Goal: Task Accomplishment & Management: Manage account settings

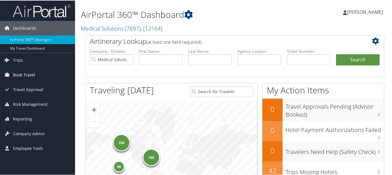
click at [27, 77] on span "Book Travel" at bounding box center [24, 74] width 22 height 14
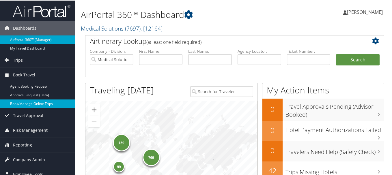
click at [34, 101] on link "Book/Manage Online Trips" at bounding box center [37, 103] width 75 height 9
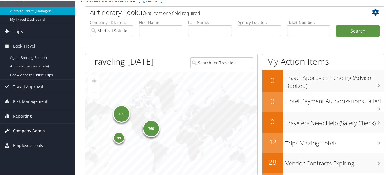
click at [36, 129] on span "Company Admin" at bounding box center [29, 130] width 32 height 14
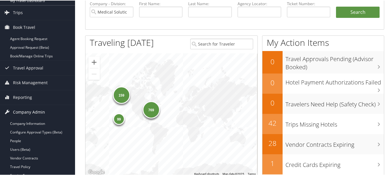
scroll to position [58, 0]
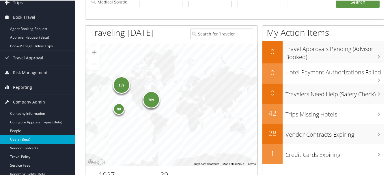
click at [33, 136] on link "Users (Beta)" at bounding box center [37, 139] width 75 height 9
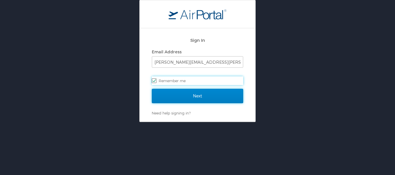
click at [169, 97] on input "Next" at bounding box center [197, 96] width 91 height 14
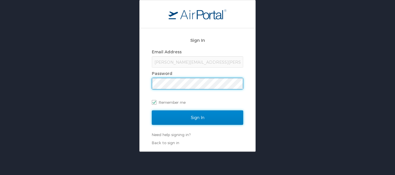
click at [175, 119] on input "Sign In" at bounding box center [197, 118] width 91 height 14
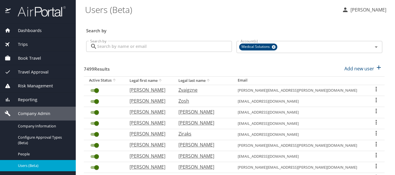
click at [119, 46] on input "Search by" at bounding box center [164, 46] width 135 height 11
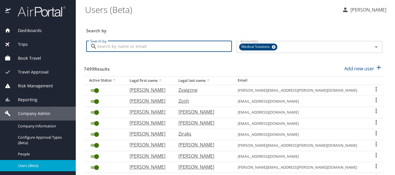
type input "s"
type input "[PERSON_NAME]"
checkbox input "false"
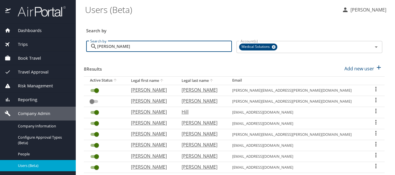
click at [372, 90] on icon "User Search Table" at bounding box center [375, 89] width 7 height 7
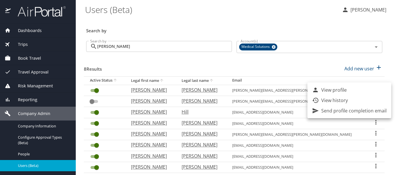
click at [341, 92] on p "View profile" at bounding box center [333, 90] width 25 height 7
select select "US"
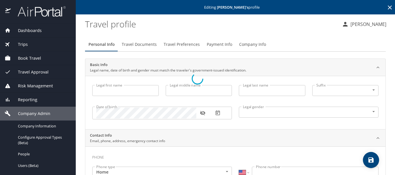
type input "Ashley"
type input "Autumn"
type input "Hostetter"
type input "Female"
type input "Tim"
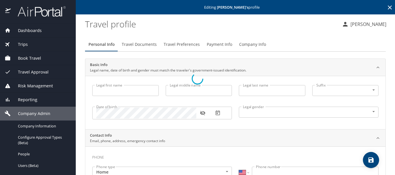
type input "Hostetter"
type input "(480) 710-3006"
type input "tim.hostetter@motorolasolutions.com"
type input "United States of America"
type input "California"
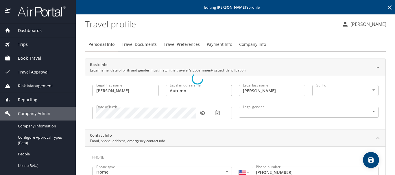
select select "US"
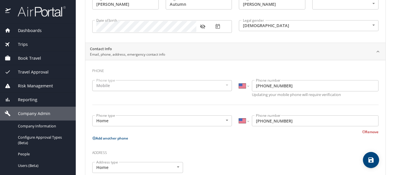
scroll to position [116, 0]
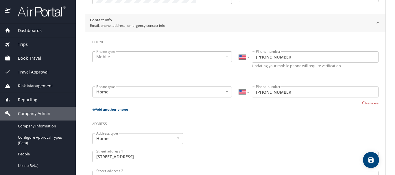
click at [95, 109] on icon at bounding box center [94, 110] width 4 height 4
select select "US"
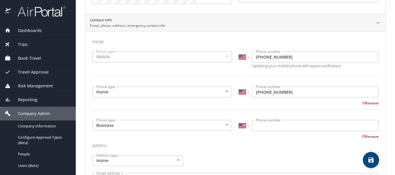
click at [136, 123] on body "Dashboards AirPortal 360™ Manager My Travel Dashboard Trips Airtinerary® Lookup…" at bounding box center [197, 87] width 395 height 175
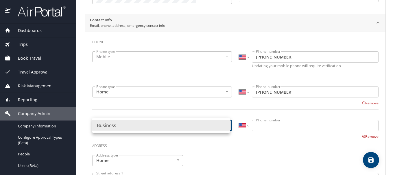
click at [268, 130] on div at bounding box center [197, 87] width 395 height 175
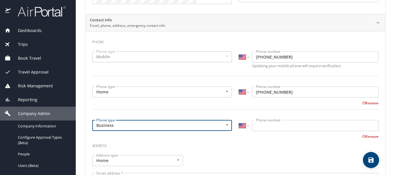
click at [264, 127] on input "Phone number" at bounding box center [315, 125] width 127 height 11
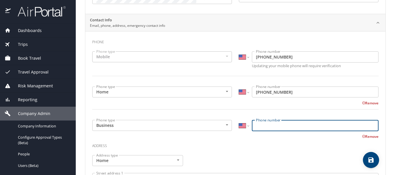
paste input "[PHONE_NUMBER]"
type input "[PHONE_NUMBER]"
click at [373, 164] on icon "save" at bounding box center [370, 160] width 7 height 7
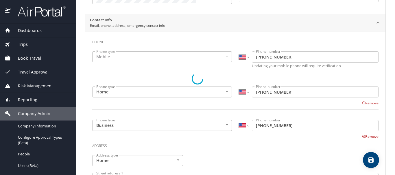
select select "US"
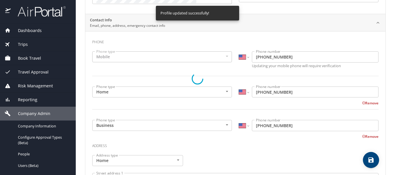
select select "US"
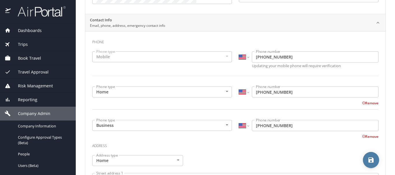
click at [371, 162] on icon "save" at bounding box center [370, 160] width 7 height 7
select select "US"
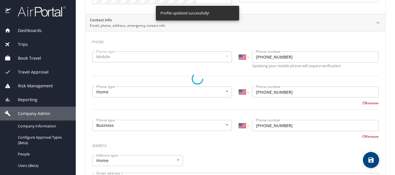
select select "US"
click at [24, 56] on span "Book Travel" at bounding box center [26, 58] width 30 height 6
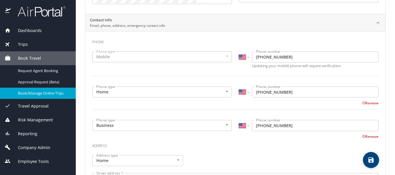
click at [38, 92] on span "Book/Manage Online Trips" at bounding box center [43, 93] width 51 height 5
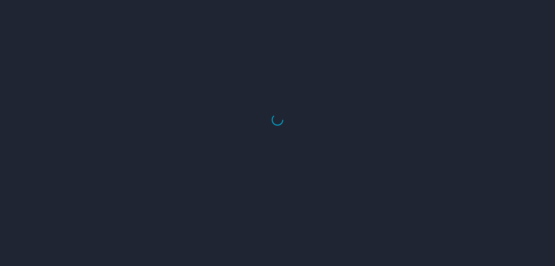
select select "US"
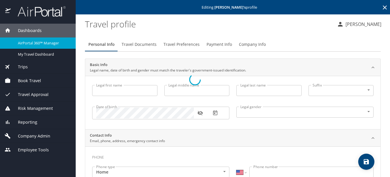
type input "[PERSON_NAME]"
type input "Autumn"
type input "[PERSON_NAME]"
type input "[DEMOGRAPHIC_DATA]"
type input "[PERSON_NAME]"
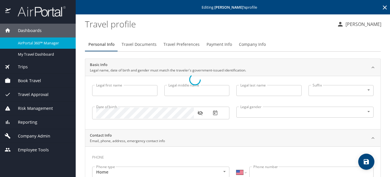
type input "[PERSON_NAME]"
type input "[PHONE_NUMBER]"
type input "[PERSON_NAME][EMAIL_ADDRESS][PERSON_NAME][DOMAIN_NAME]"
select select "US"
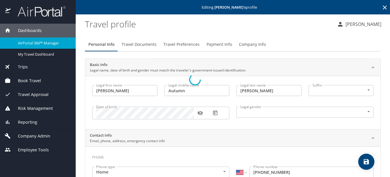
select select "US"
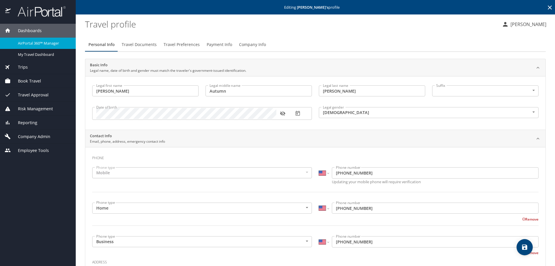
scroll to position [29, 0]
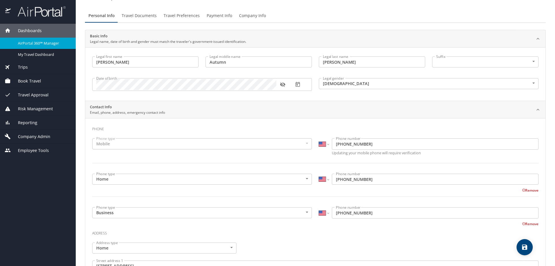
click at [522, 247] on icon "save" at bounding box center [524, 246] width 7 height 7
select select "US"
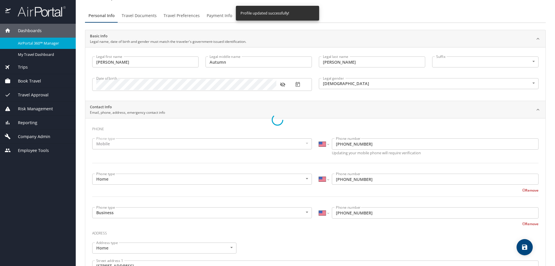
select select "US"
click at [36, 81] on span "Book Travel" at bounding box center [26, 81] width 30 height 6
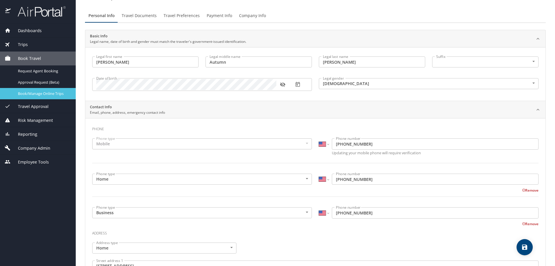
click at [43, 90] on div "Book/Manage Online Trips" at bounding box center [38, 93] width 66 height 7
